Goal: Information Seeking & Learning: Learn about a topic

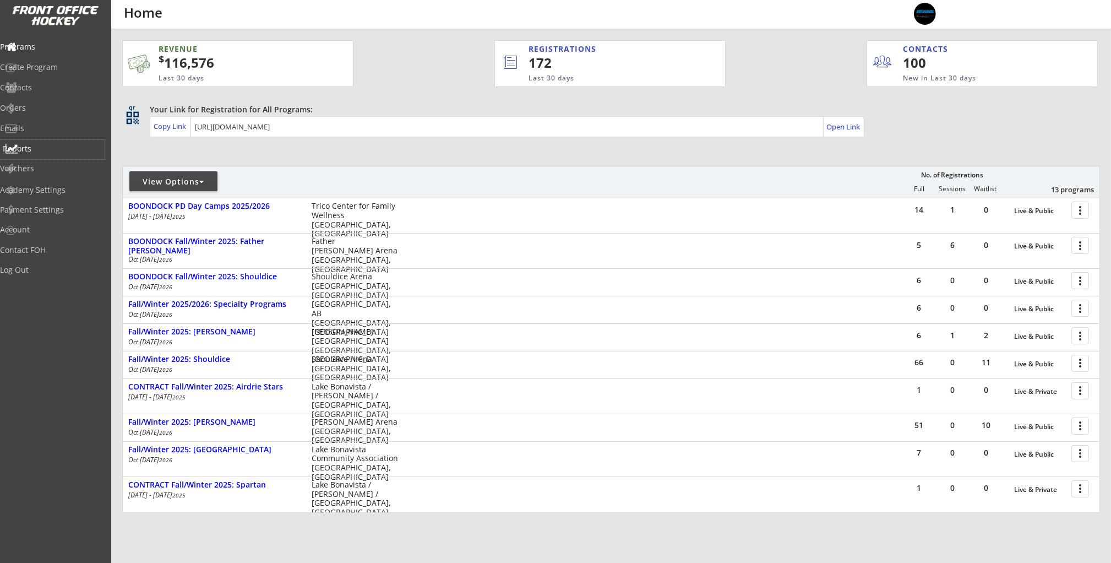
click at [59, 143] on div "Reports" at bounding box center [52, 149] width 105 height 19
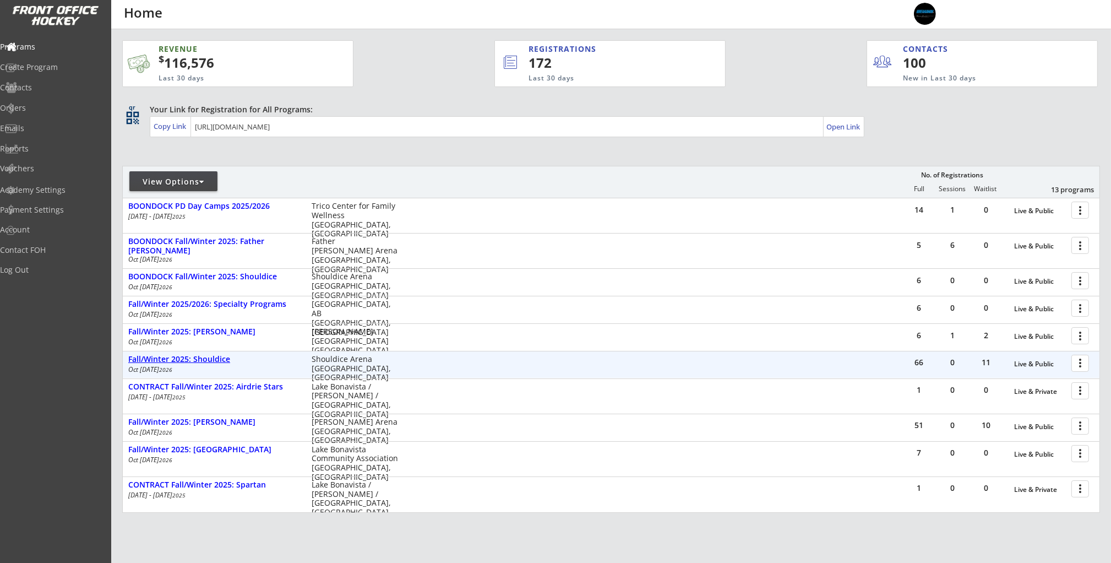
click at [170, 359] on div "Fall/Winter 2025: Shouldice" at bounding box center [214, 358] width 172 height 9
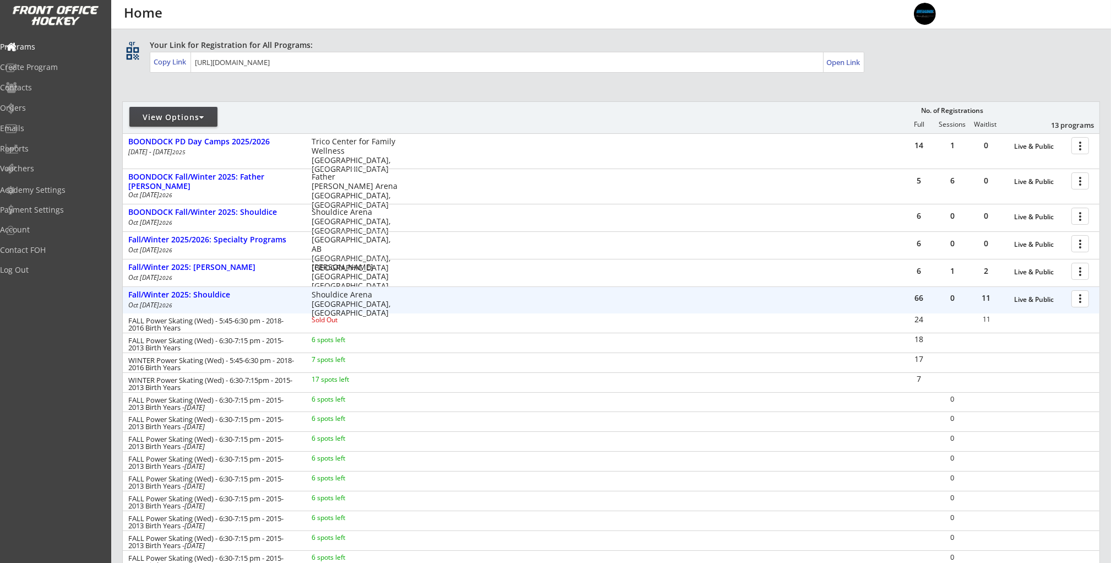
scroll to position [63, 0]
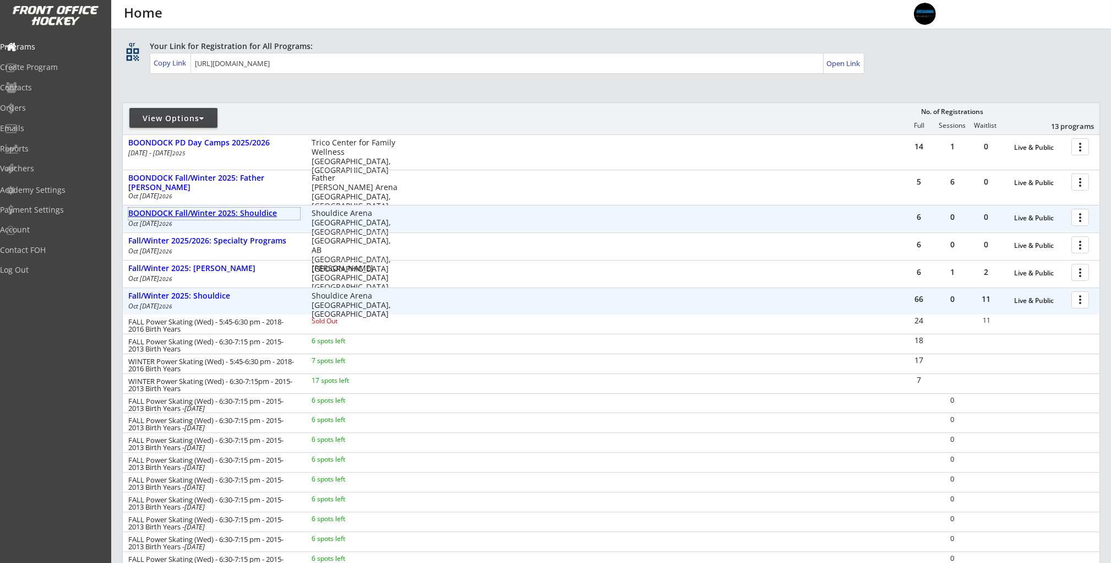
click at [250, 211] on div "BOONDOCK Fall/Winter 2025: Shouldice" at bounding box center [214, 213] width 172 height 9
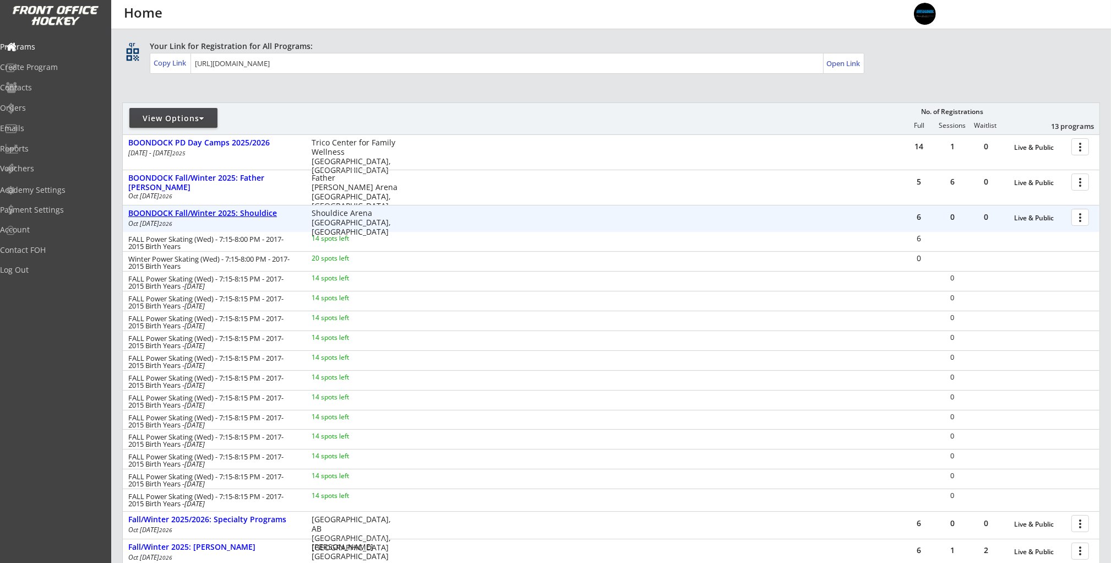
click at [250, 211] on div "BOONDOCK Fall/Winter 2025: Shouldice" at bounding box center [214, 213] width 172 height 9
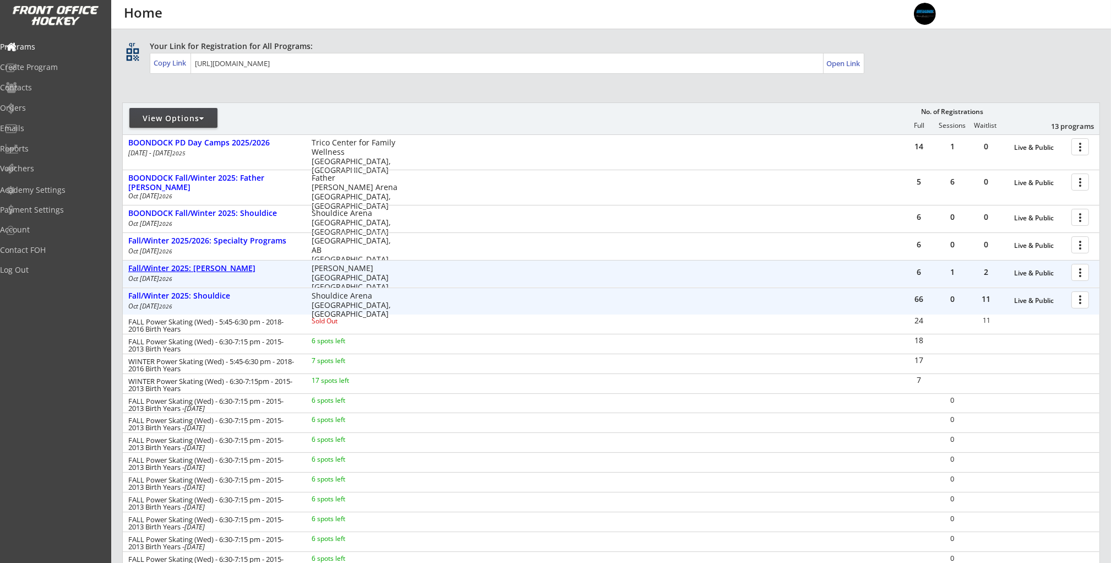
click at [216, 269] on div "Fall/Winter 2025: [PERSON_NAME]" at bounding box center [214, 268] width 172 height 9
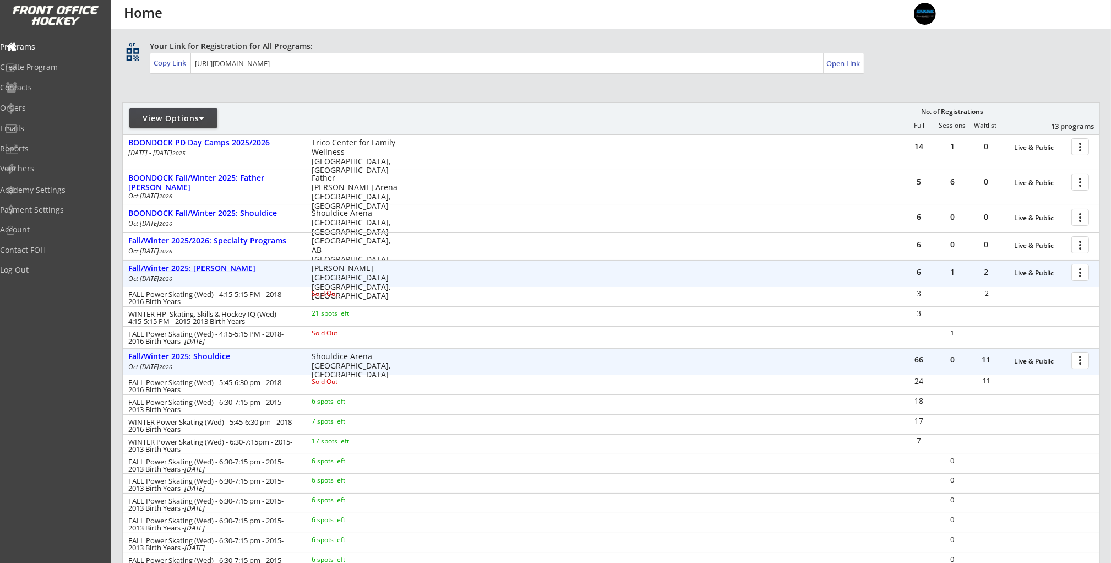
click at [216, 269] on div "Fall/Winter 2025: [PERSON_NAME]" at bounding box center [214, 268] width 172 height 9
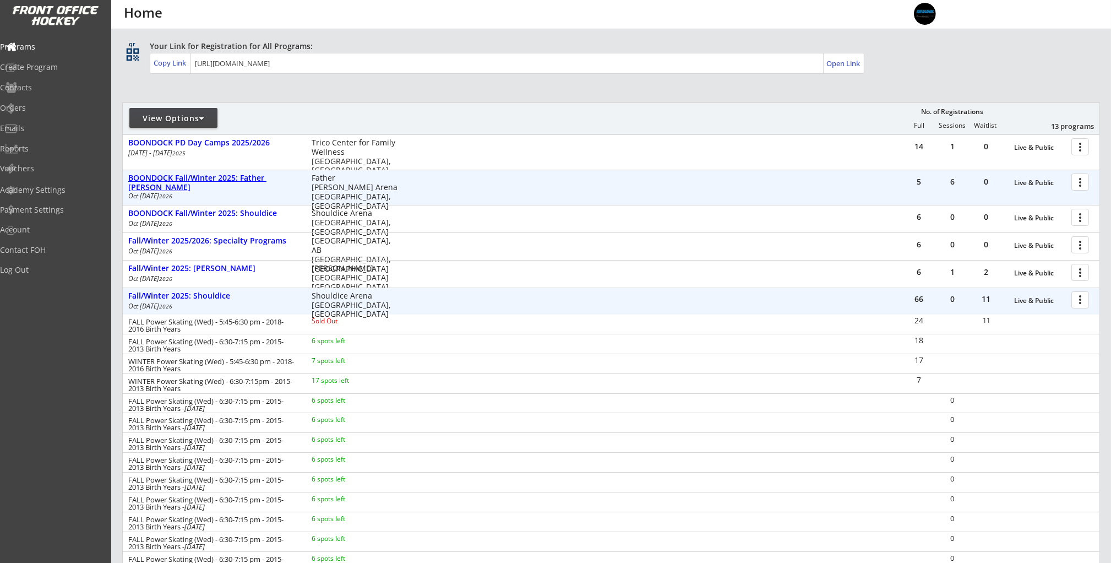
click at [238, 176] on div "BOONDOCK Fall/Winter 2025: Father [PERSON_NAME]" at bounding box center [214, 182] width 172 height 19
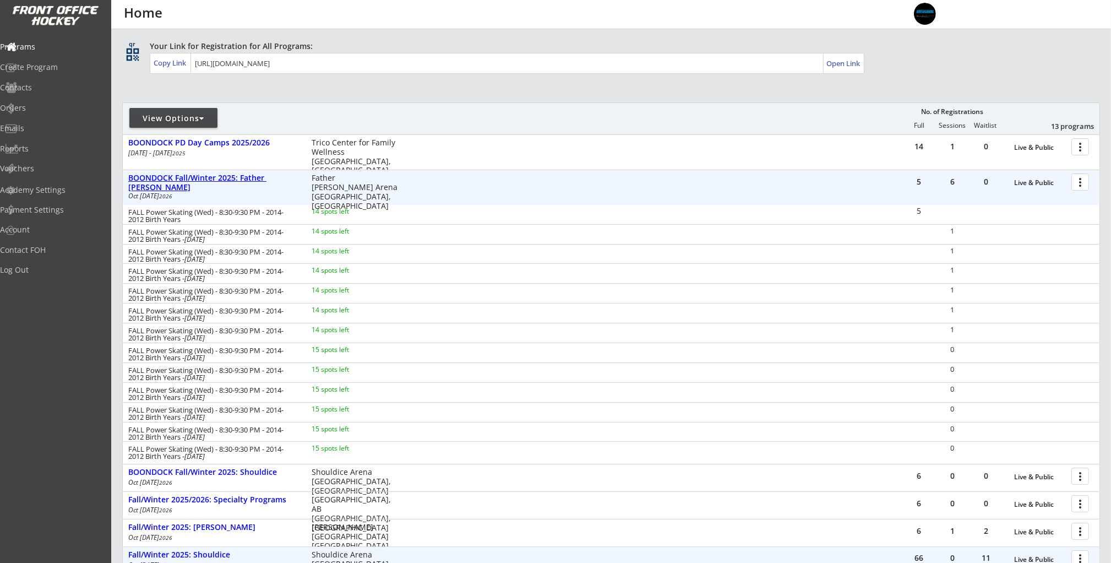
click at [238, 176] on div "BOONDOCK Fall/Winter 2025: Father [PERSON_NAME]" at bounding box center [214, 182] width 172 height 19
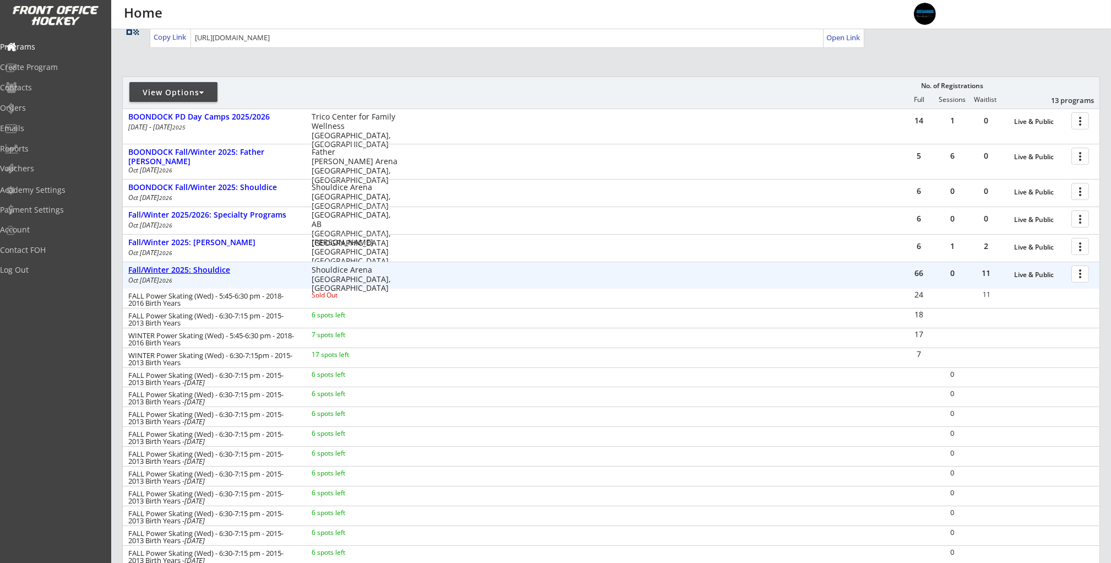
scroll to position [104, 0]
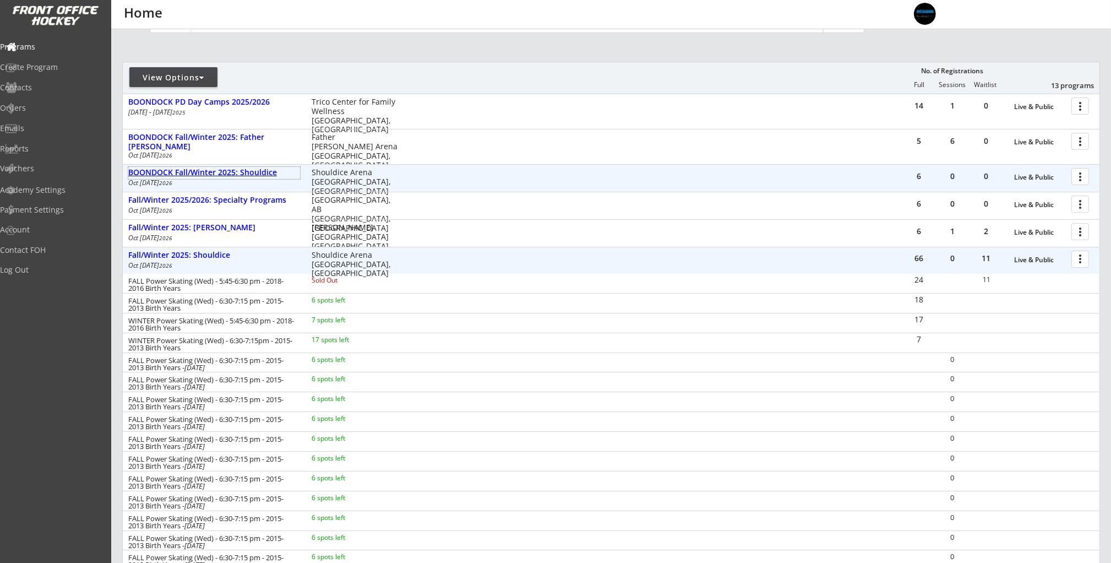
click at [242, 172] on div "BOONDOCK Fall/Winter 2025: Shouldice" at bounding box center [214, 172] width 172 height 9
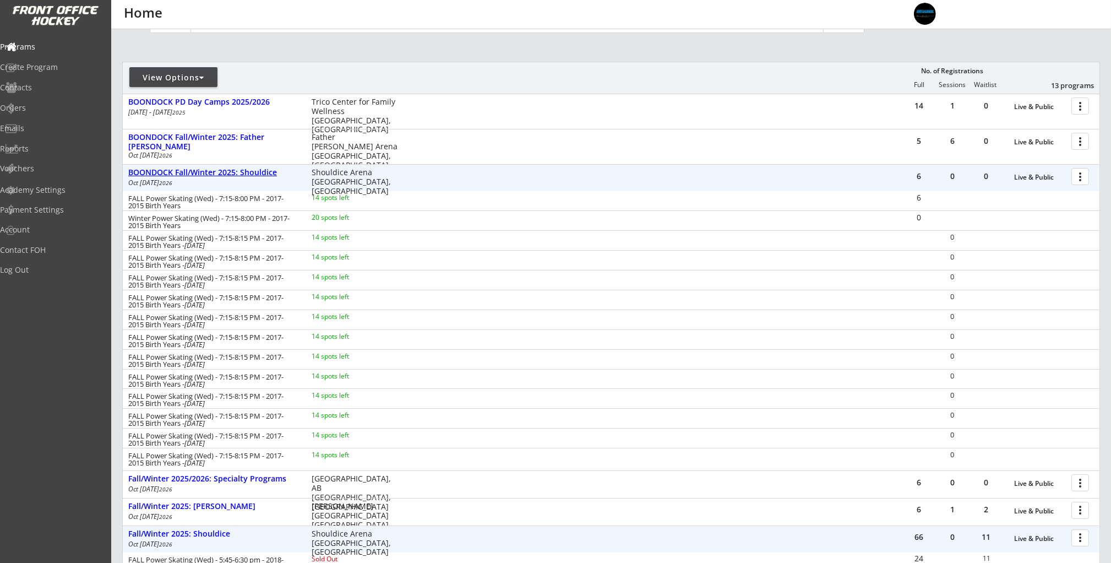
click at [242, 172] on div "BOONDOCK Fall/Winter 2025: Shouldice" at bounding box center [214, 172] width 172 height 9
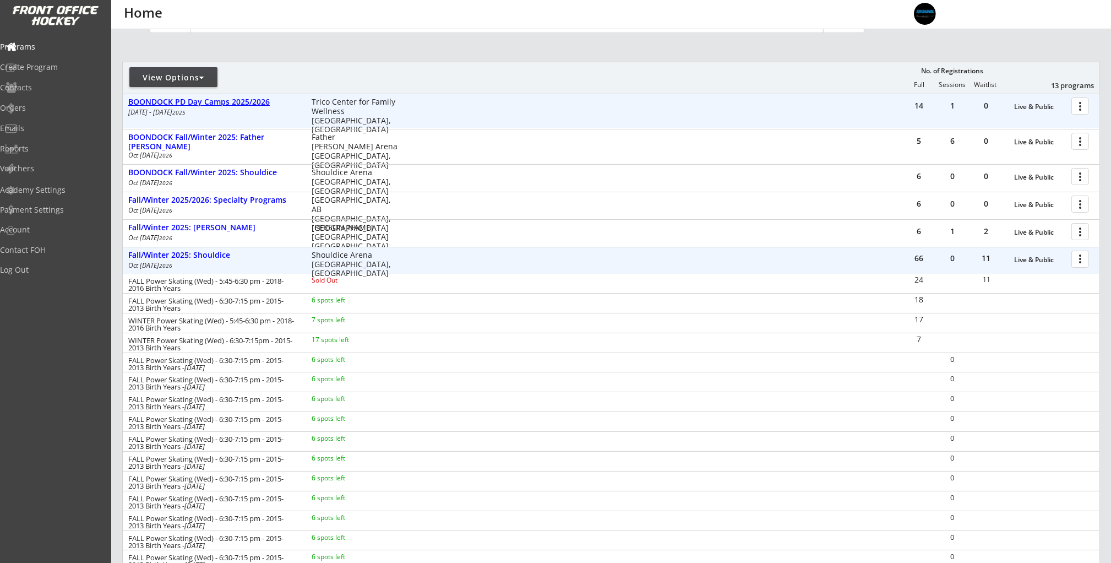
click at [221, 105] on div "BOONDOCK PD Day Camps 2025/2026" at bounding box center [214, 101] width 172 height 9
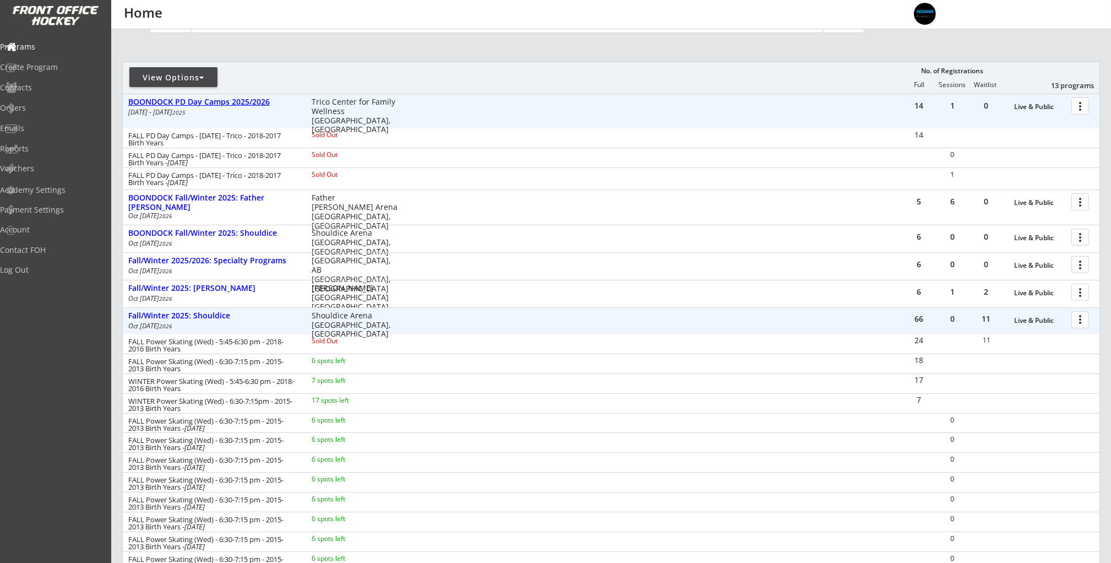
click at [221, 103] on div "BOONDOCK PD Day Camps 2025/2026" at bounding box center [214, 101] width 172 height 9
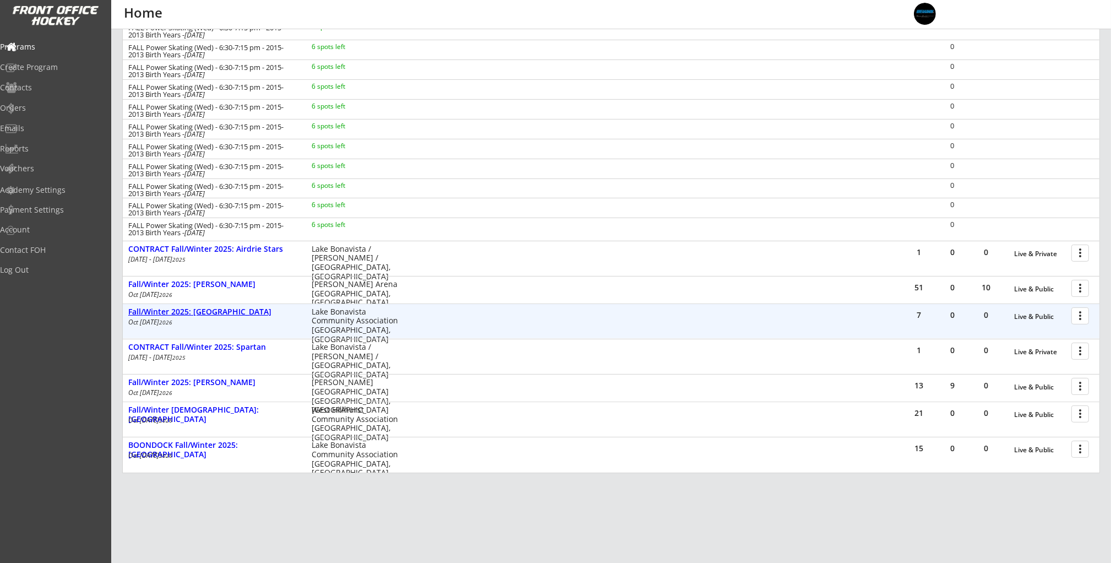
scroll to position [462, 0]
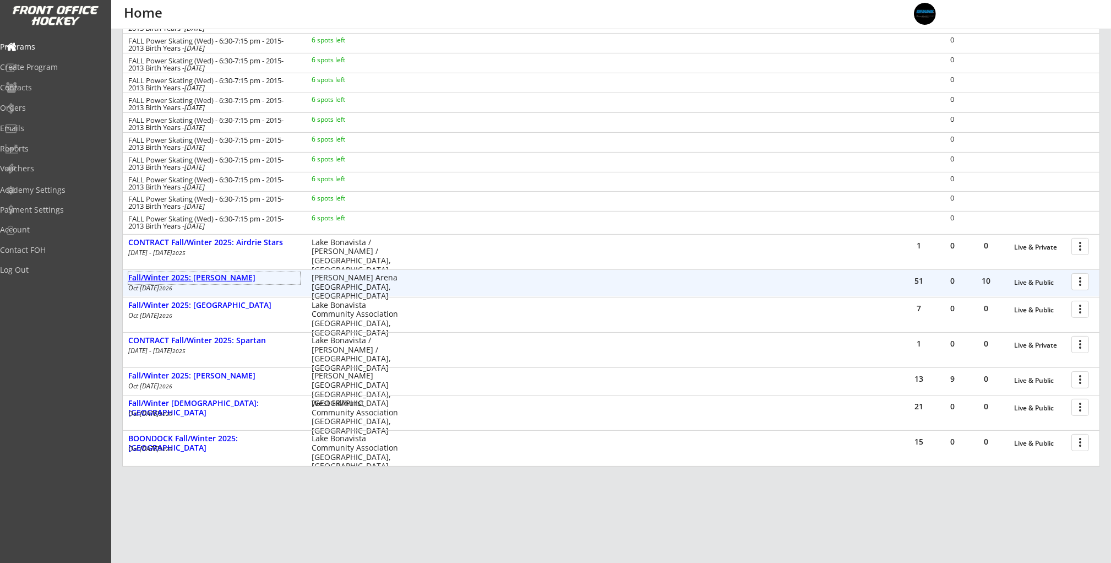
click at [214, 279] on div "Fall/Winter 2025: [PERSON_NAME]" at bounding box center [214, 277] width 172 height 9
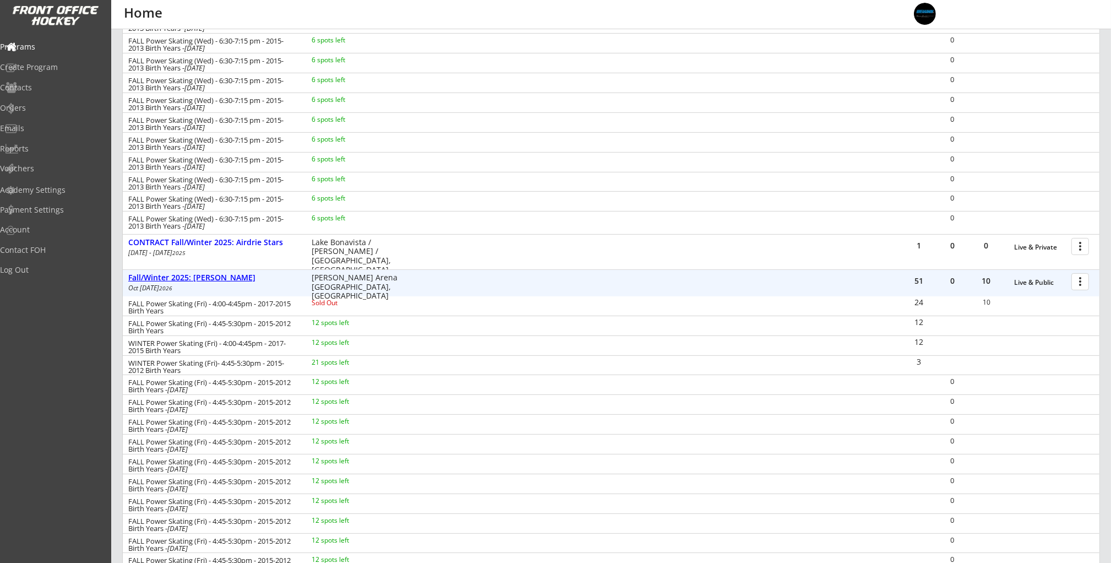
click at [226, 280] on div "Fall/Winter 2025: [PERSON_NAME]" at bounding box center [214, 277] width 172 height 9
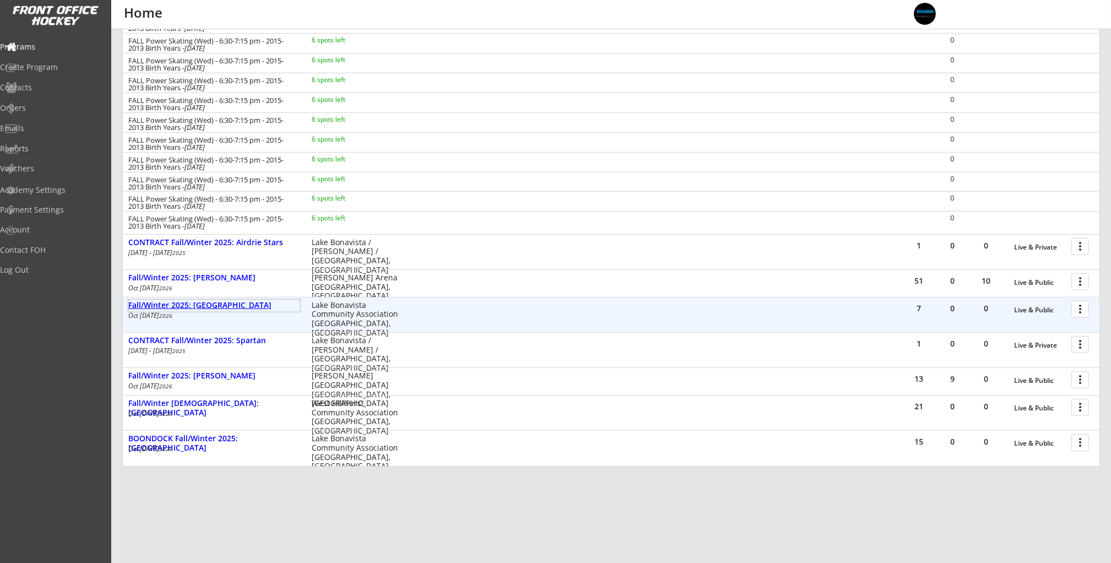
click at [223, 308] on div "Fall/Winter 2025: [GEOGRAPHIC_DATA]" at bounding box center [214, 305] width 172 height 9
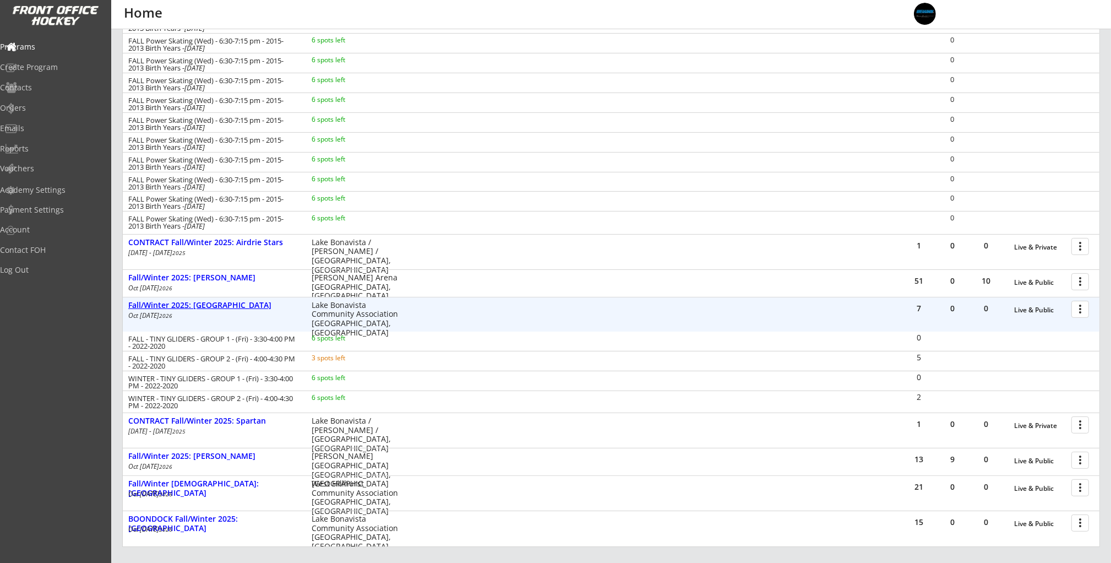
click at [226, 305] on div "Fall/Winter 2025: [GEOGRAPHIC_DATA]" at bounding box center [214, 305] width 172 height 9
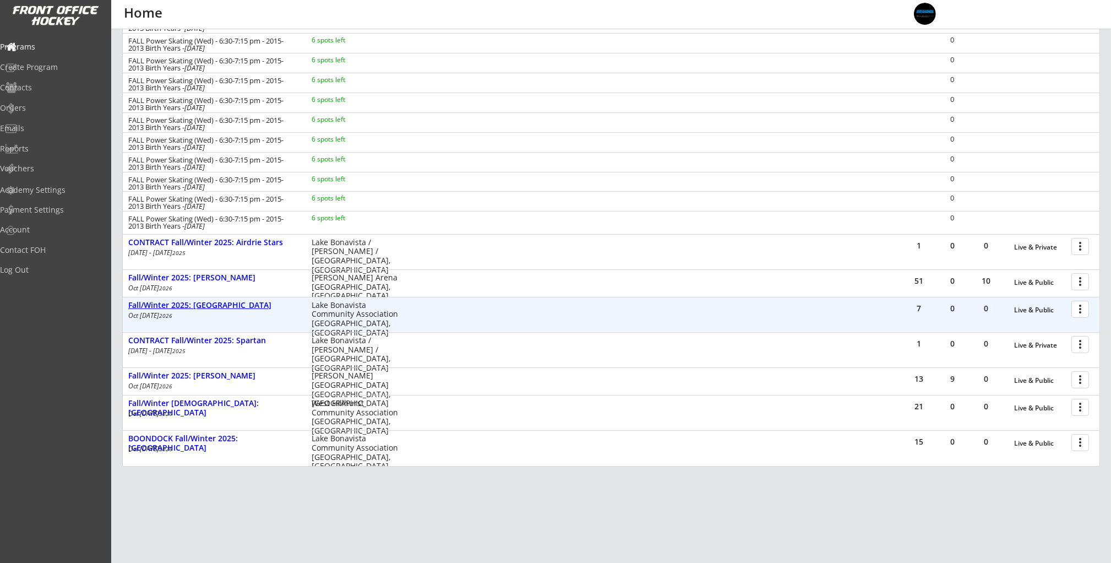
click at [226, 305] on div "Fall/Winter 2025: [GEOGRAPHIC_DATA]" at bounding box center [214, 305] width 172 height 9
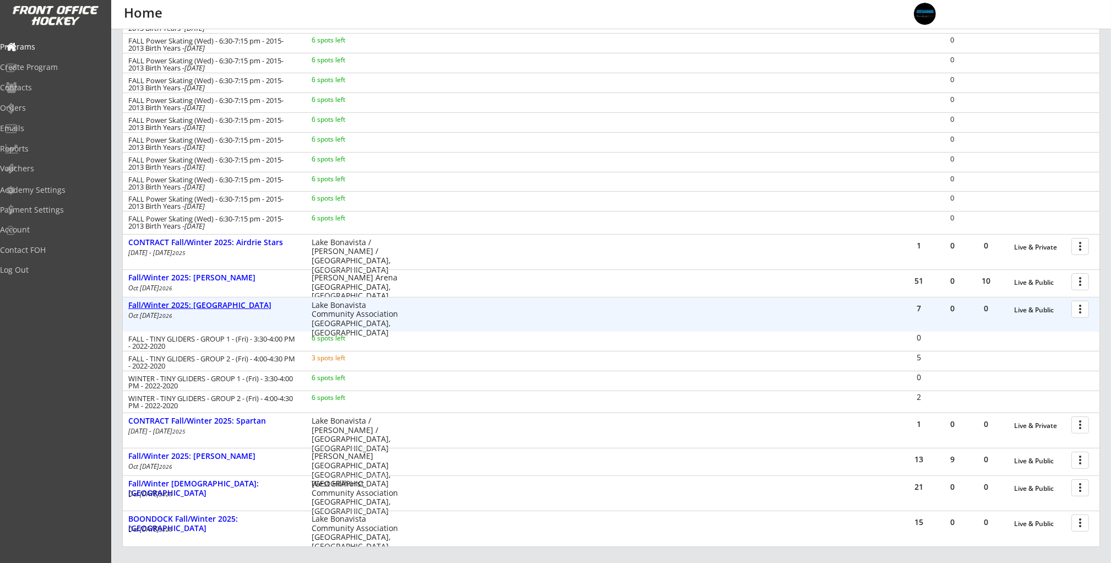
click at [227, 305] on div "Fall/Winter 2025: [GEOGRAPHIC_DATA]" at bounding box center [214, 305] width 172 height 9
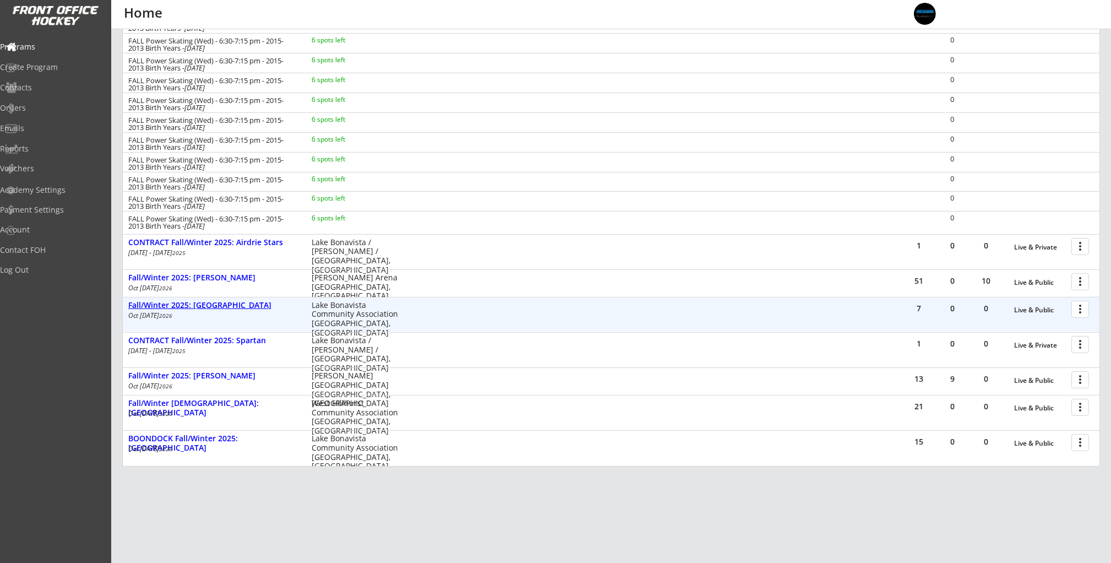
click at [227, 305] on div "Fall/Winter 2025: [GEOGRAPHIC_DATA]" at bounding box center [214, 305] width 172 height 9
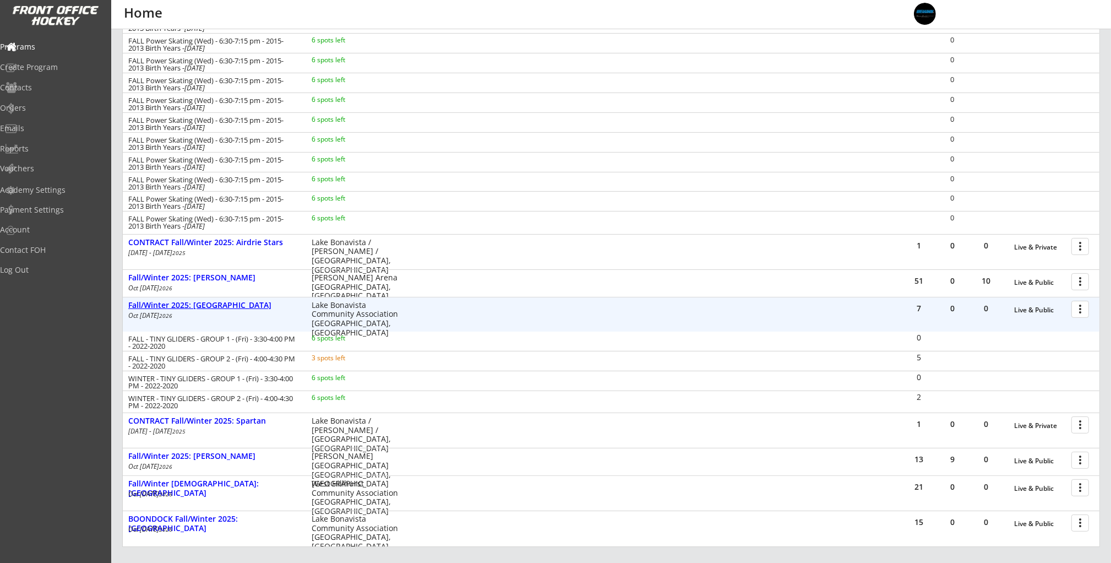
click at [227, 305] on div "Fall/Winter 2025: [GEOGRAPHIC_DATA]" at bounding box center [214, 305] width 172 height 9
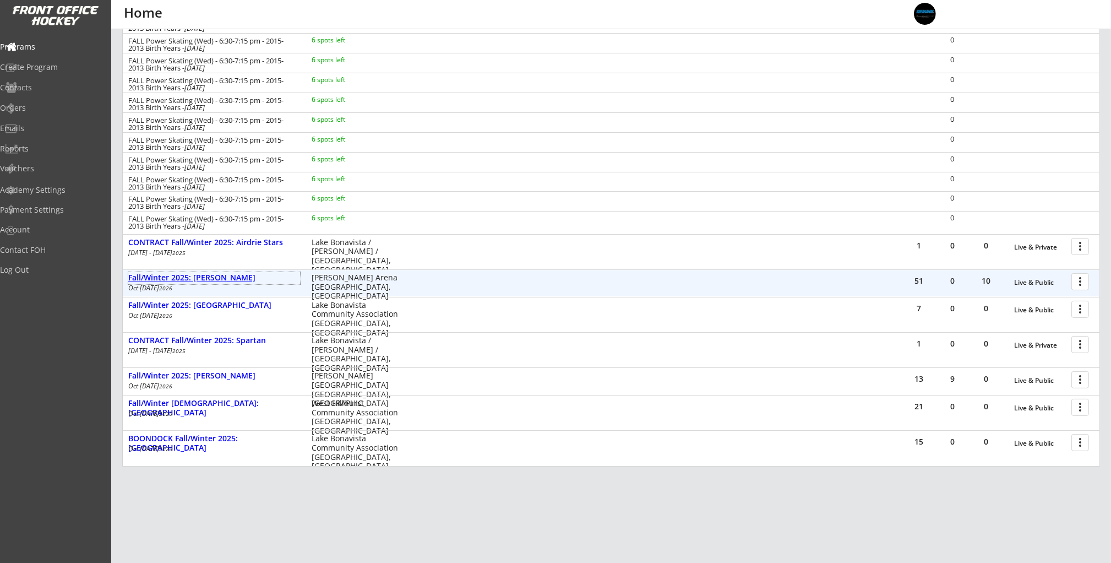
click at [221, 279] on div "Fall/Winter 2025: [PERSON_NAME]" at bounding box center [214, 277] width 172 height 9
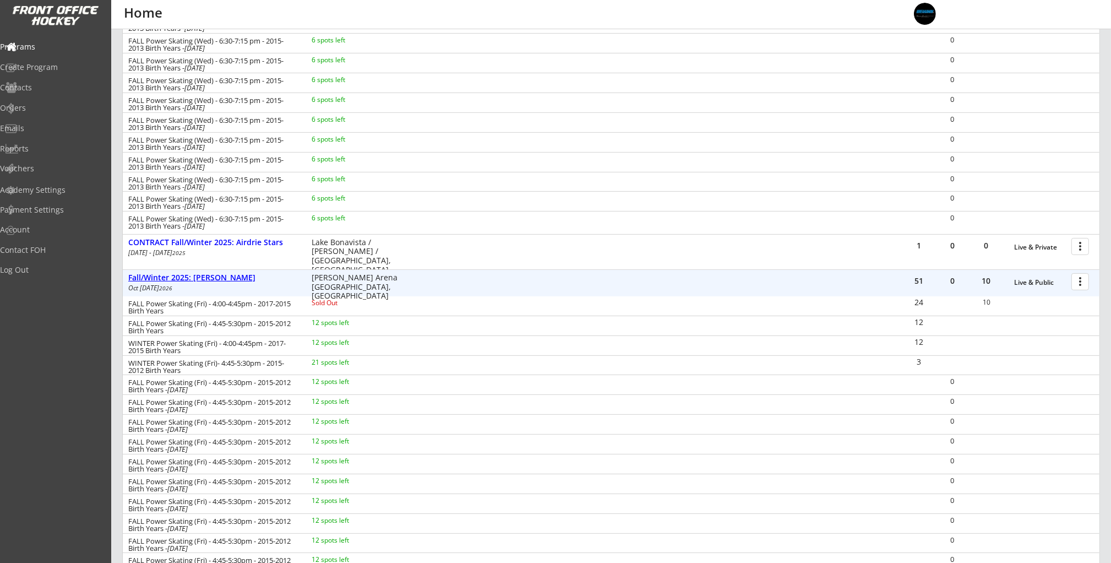
click at [221, 279] on div "Fall/Winter 2025: [PERSON_NAME]" at bounding box center [214, 277] width 172 height 9
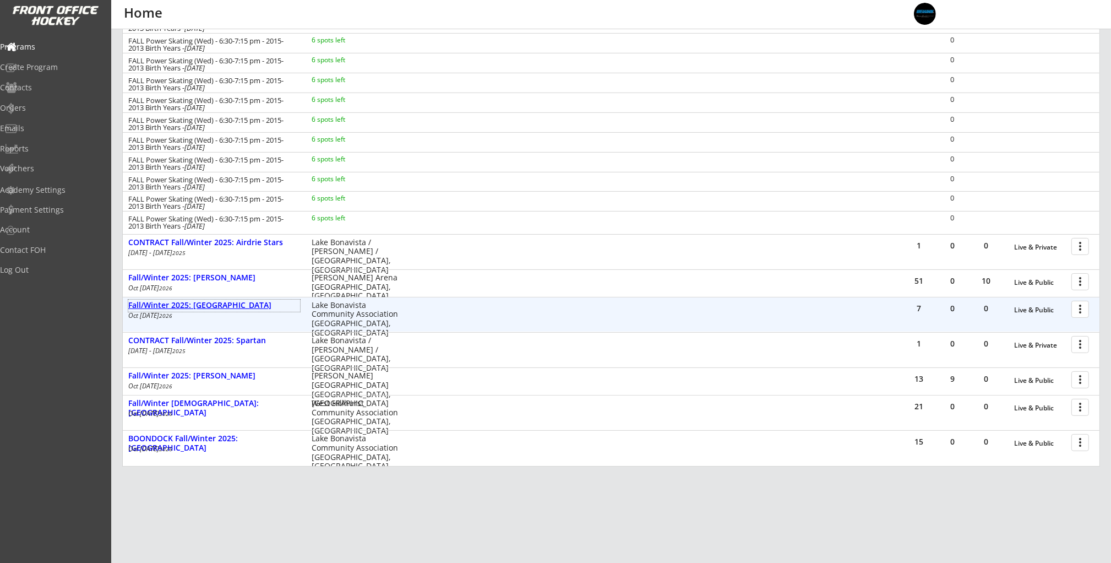
click at [240, 303] on div "Fall/Winter 2025: [GEOGRAPHIC_DATA]" at bounding box center [214, 305] width 172 height 9
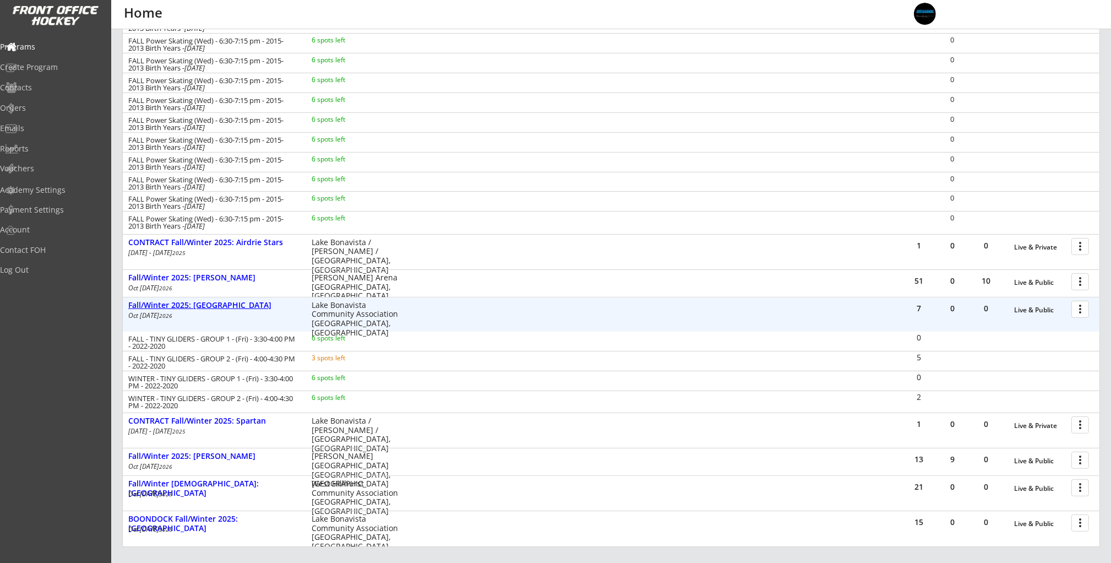
click at [240, 303] on div "Fall/Winter 2025: [GEOGRAPHIC_DATA]" at bounding box center [214, 305] width 172 height 9
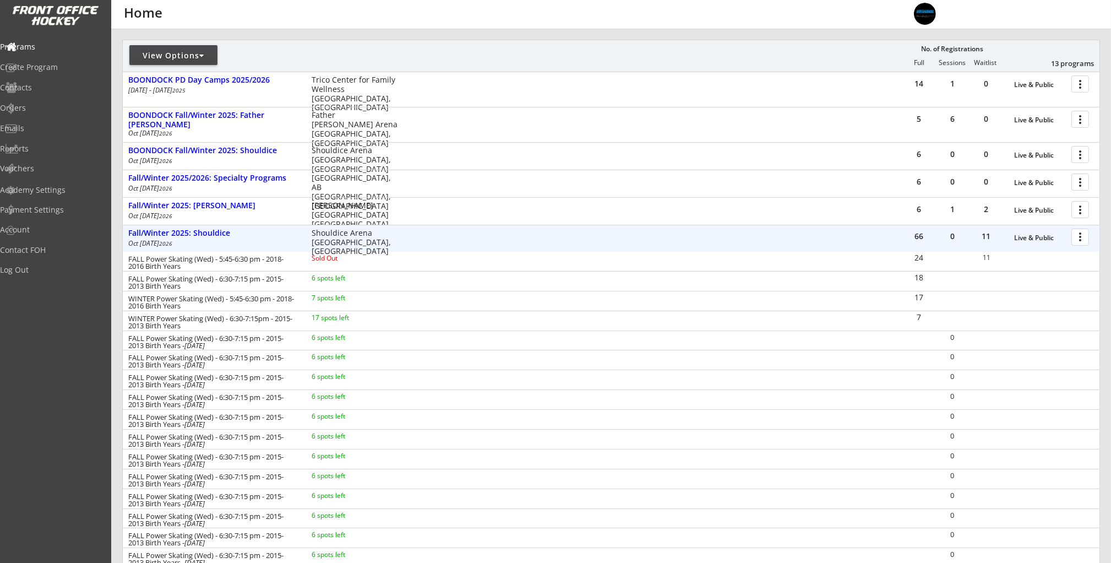
scroll to position [0, 0]
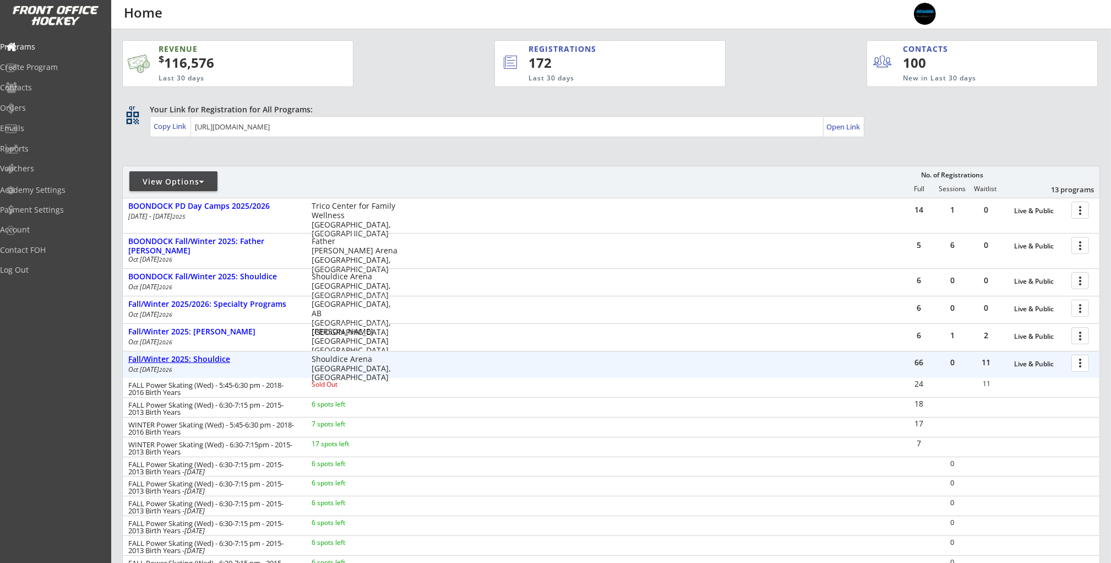
click at [215, 360] on div "Fall/Winter 2025: Shouldice" at bounding box center [214, 358] width 172 height 9
